Goal: Task Accomplishment & Management: Manage account settings

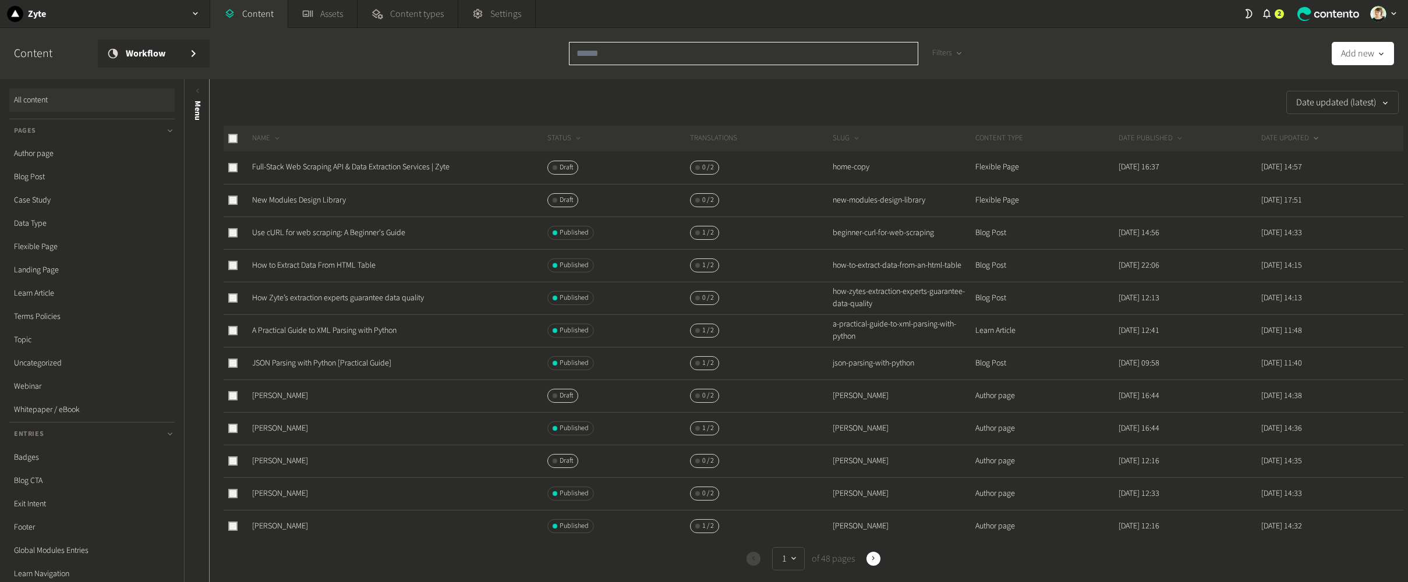
click at [710, 47] on input "text" at bounding box center [743, 53] width 349 height 23
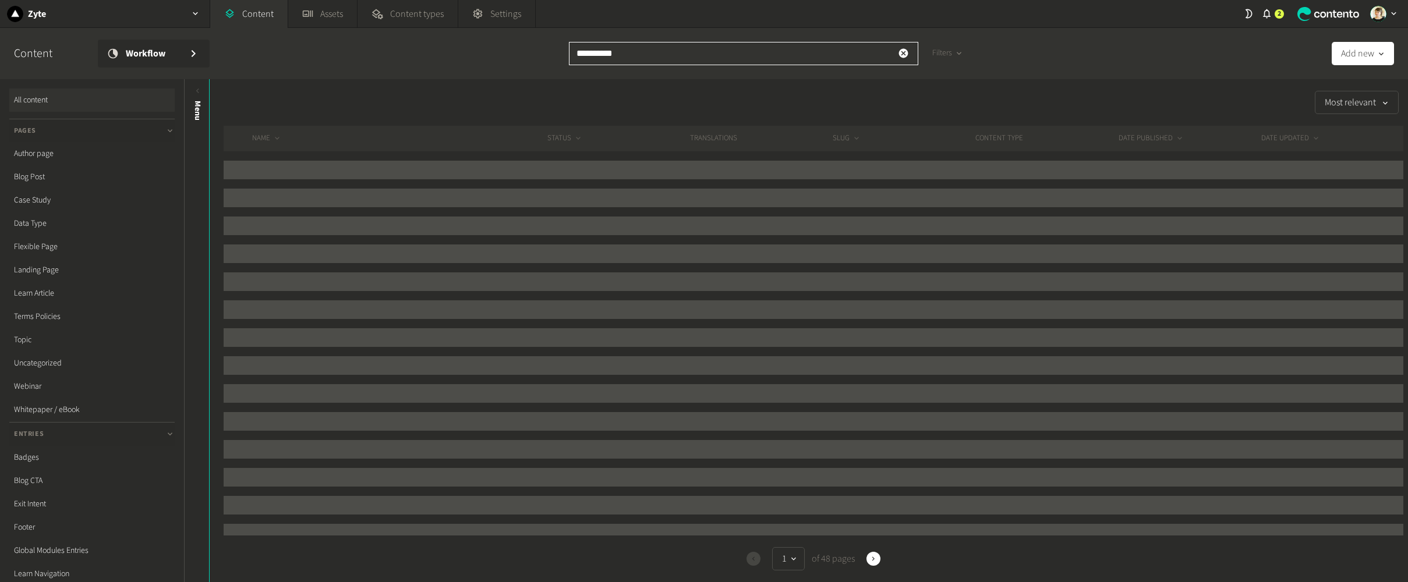
type input "**********"
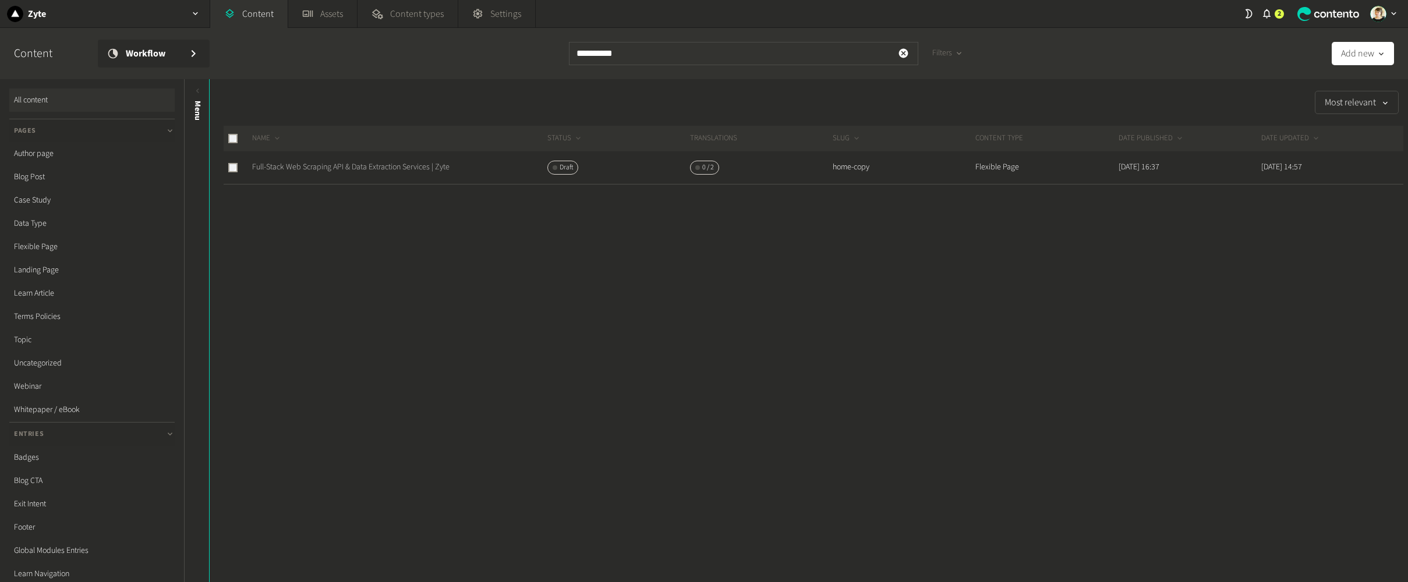
click at [364, 166] on link "Full-Stack Web Scraping API & Data Extraction Services | Zyte" at bounding box center [350, 167] width 197 height 12
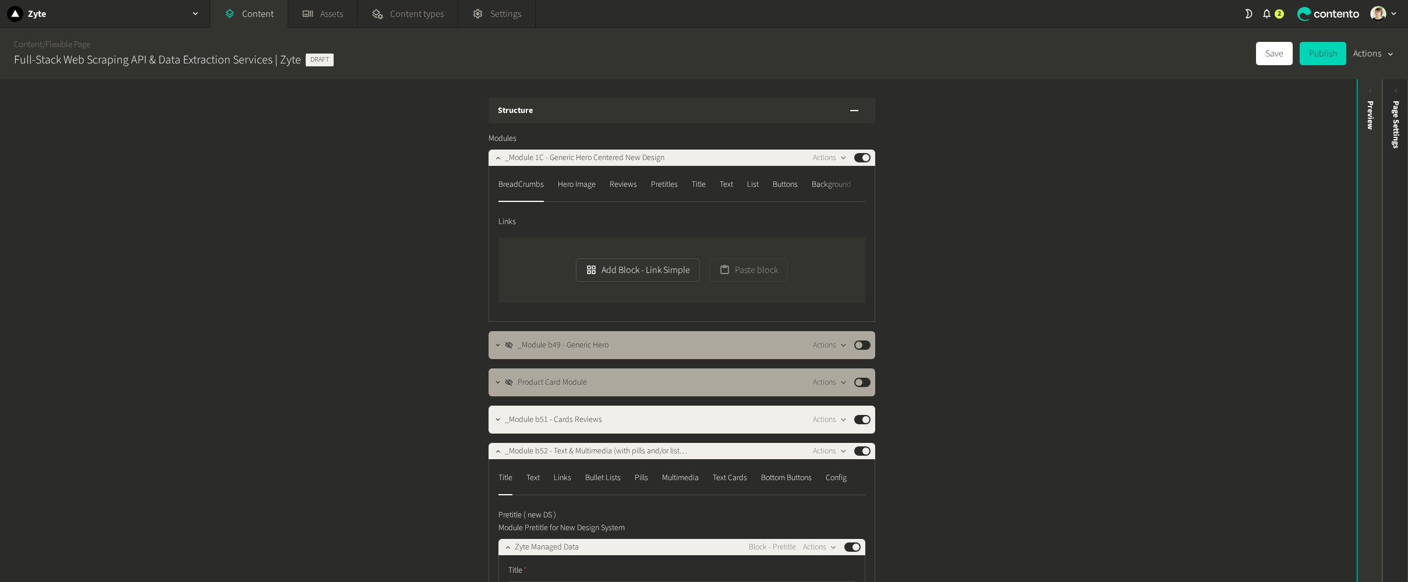
click at [1257, 205] on div "Preview" at bounding box center [1370, 191] width 26 height 210
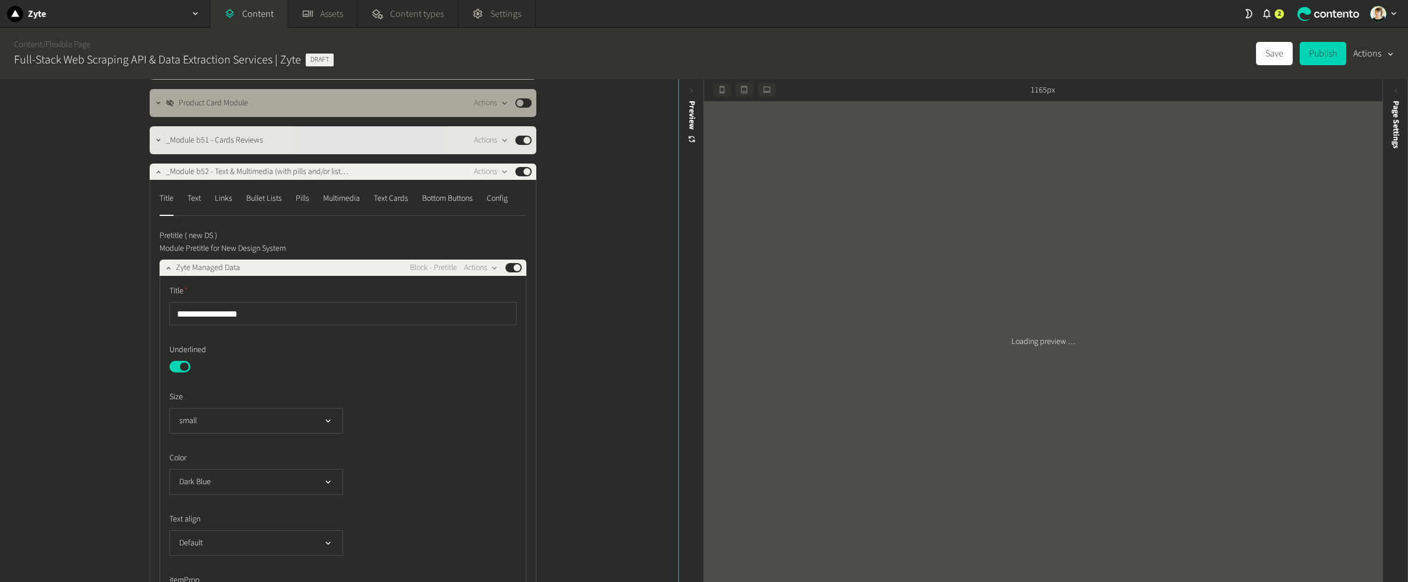
scroll to position [288, 0]
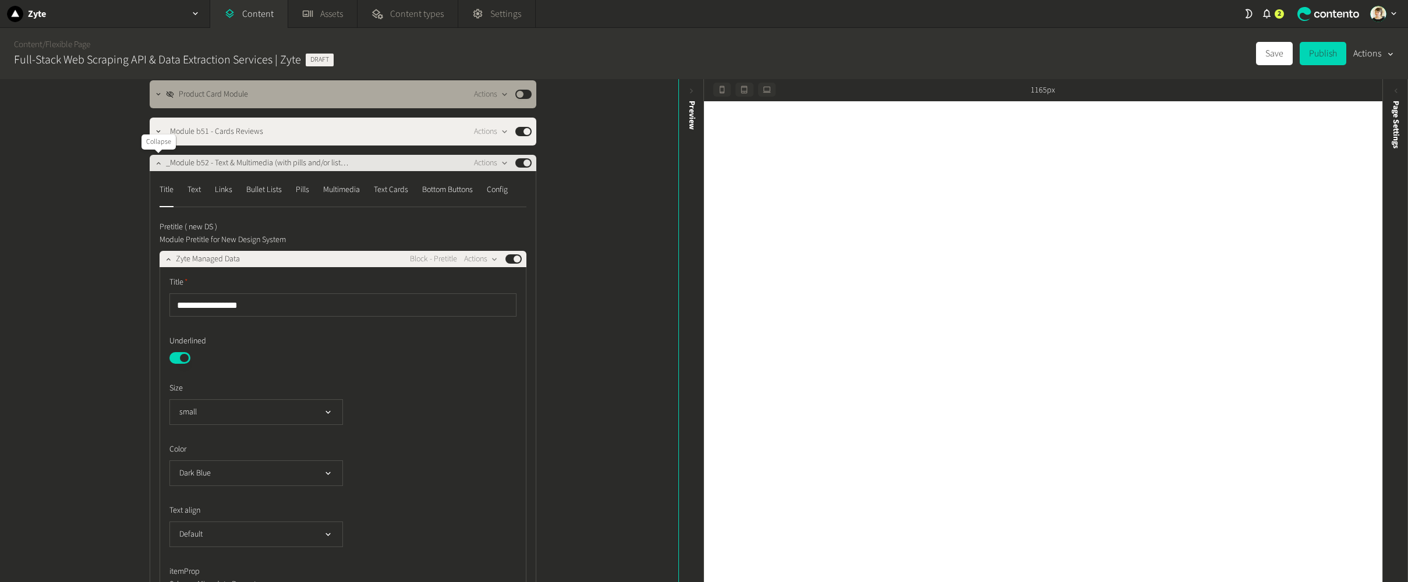
click at [159, 166] on icon "button" at bounding box center [158, 163] width 8 height 8
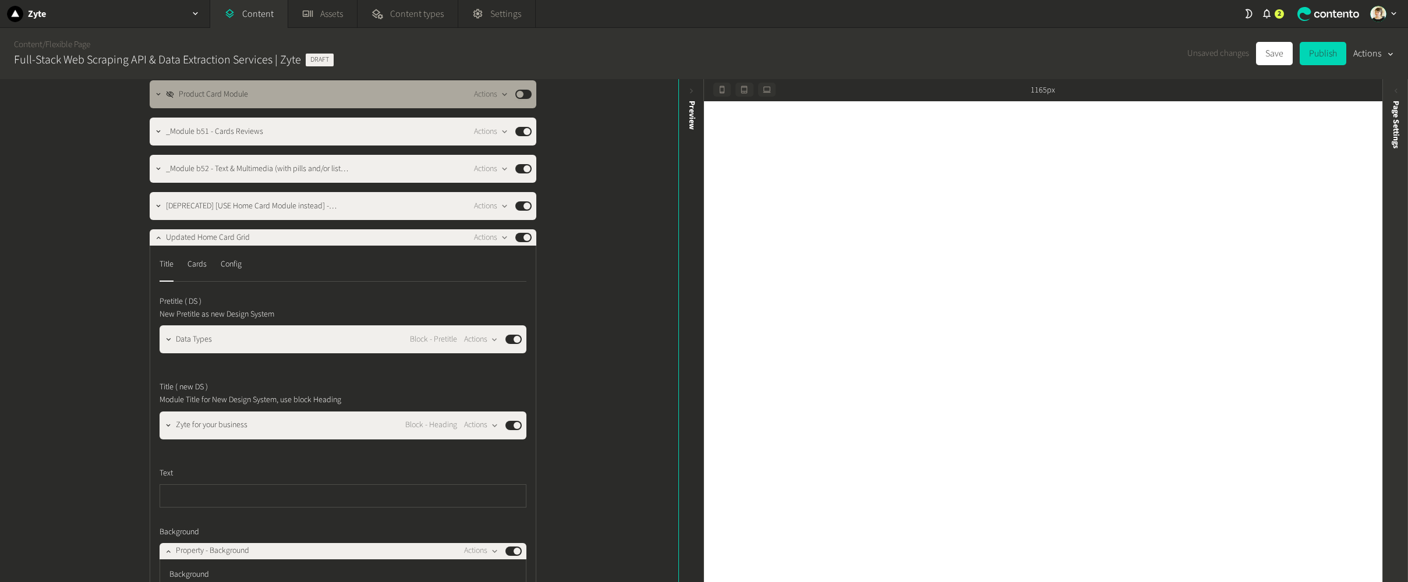
click at [1257, 115] on span "Page Settings" at bounding box center [1396, 125] width 12 height 48
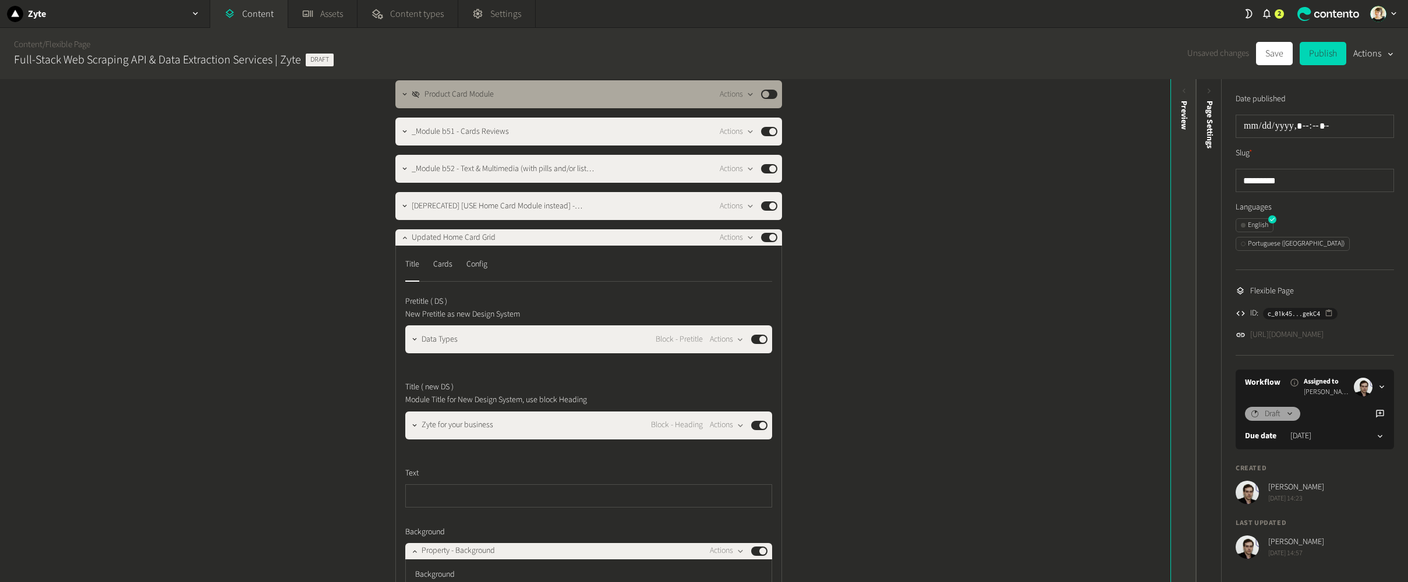
click at [1186, 242] on div "Preview" at bounding box center [1184, 191] width 26 height 210
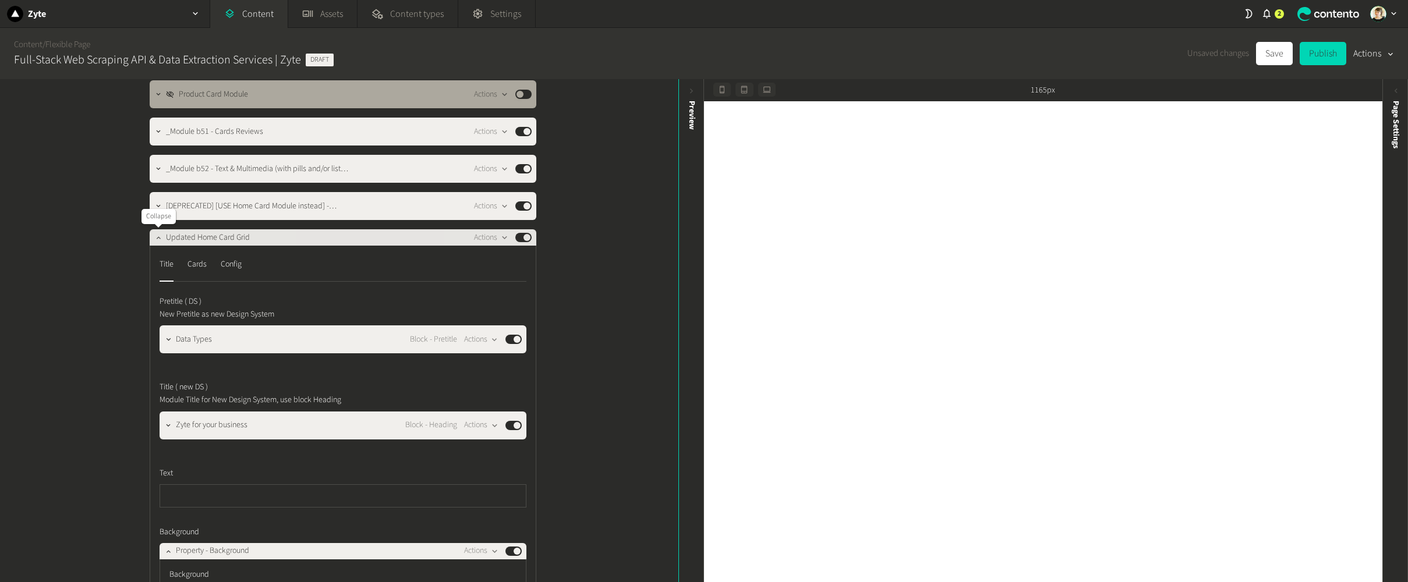
click at [158, 236] on icon "button" at bounding box center [158, 237] width 8 height 8
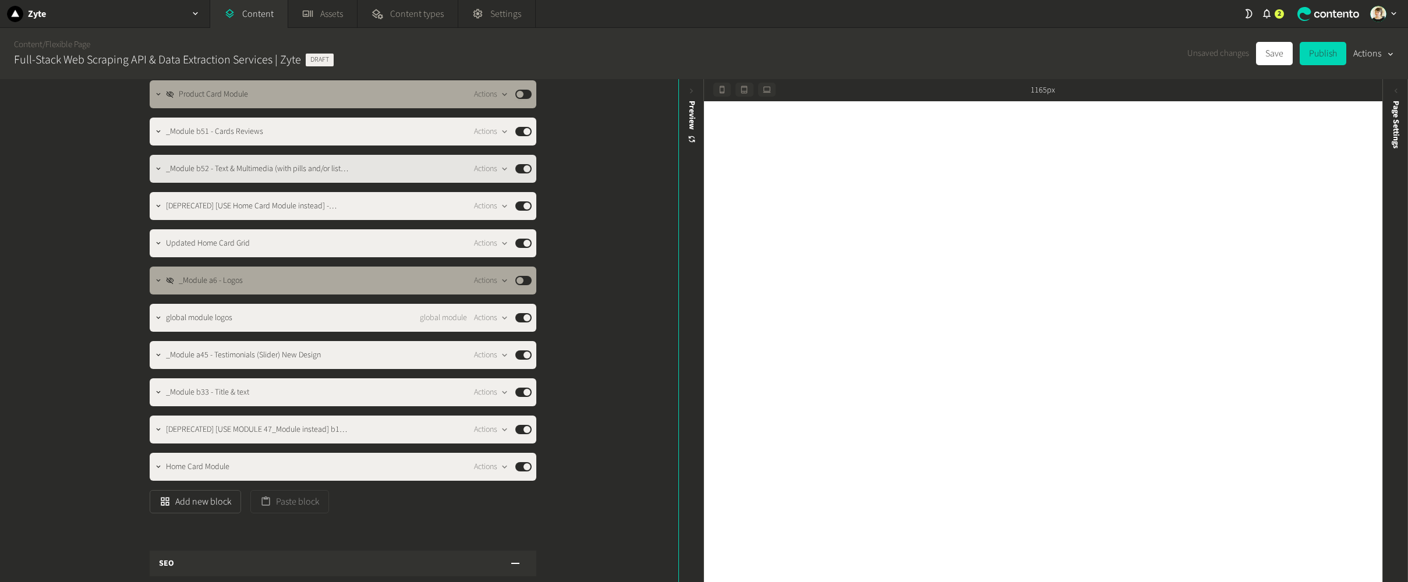
click at [528, 173] on div "Actions Published" at bounding box center [503, 169] width 58 height 14
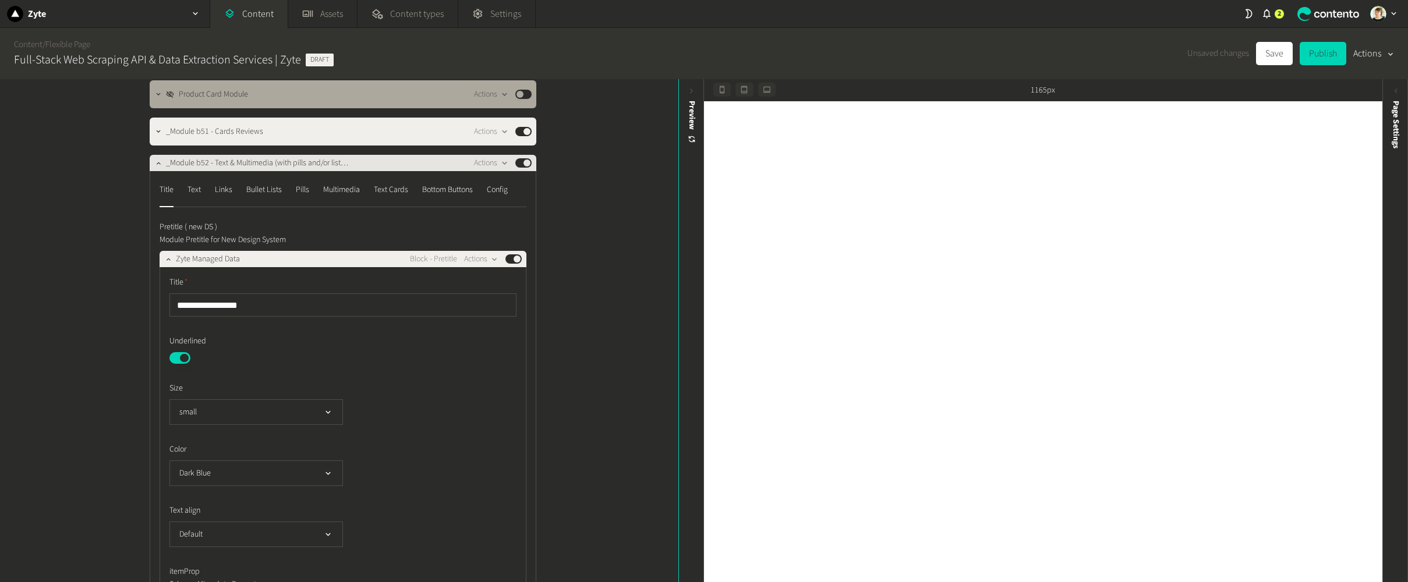
click at [525, 161] on button "Published" at bounding box center [523, 162] width 16 height 9
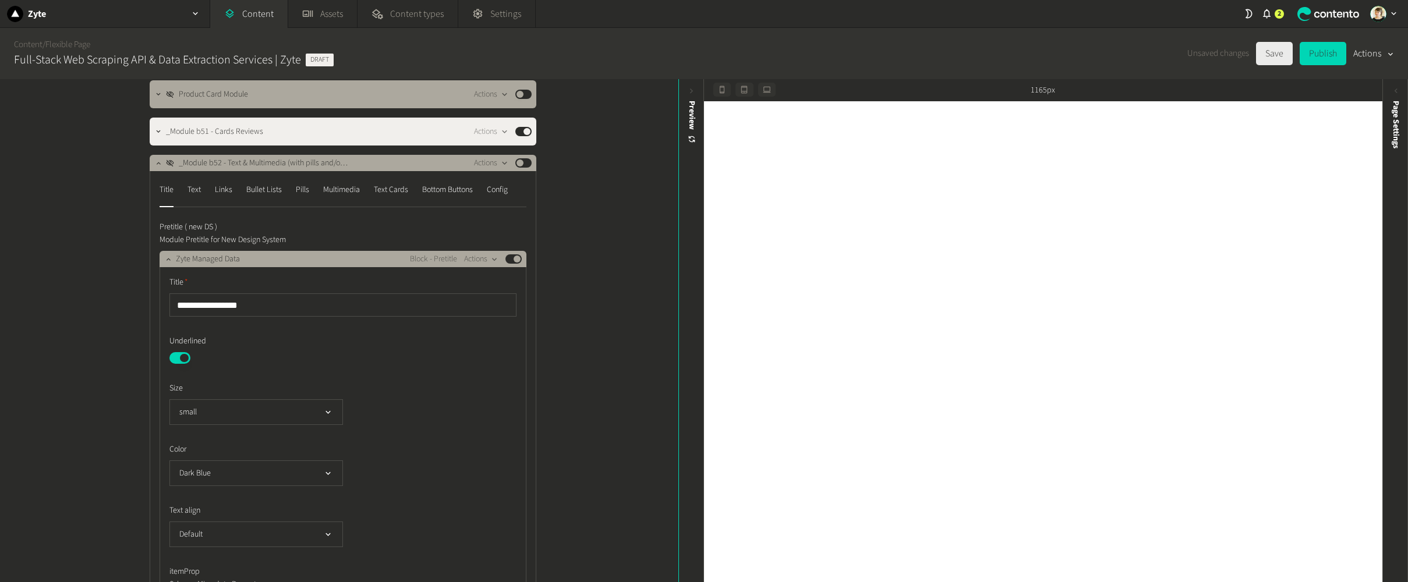
click at [1257, 58] on button "Save" at bounding box center [1274, 53] width 37 height 23
click at [518, 161] on button "Published" at bounding box center [523, 162] width 16 height 9
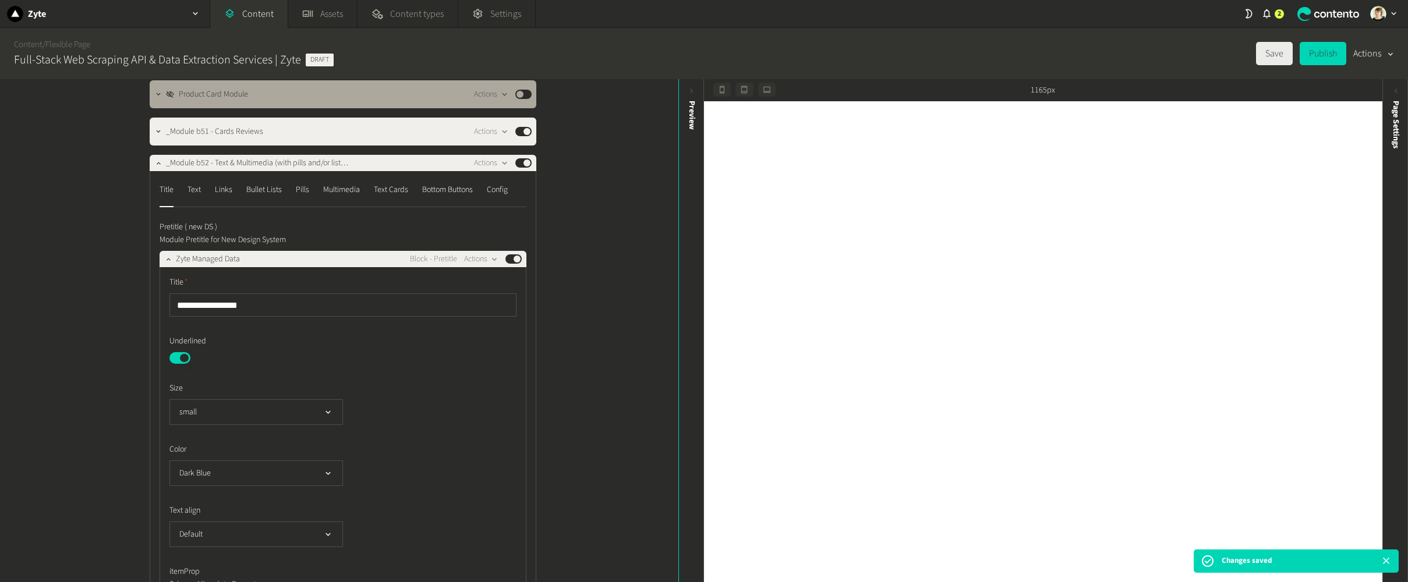
click at [1257, 55] on button "Save" at bounding box center [1274, 53] width 37 height 23
